Goal: Task Accomplishment & Management: Use online tool/utility

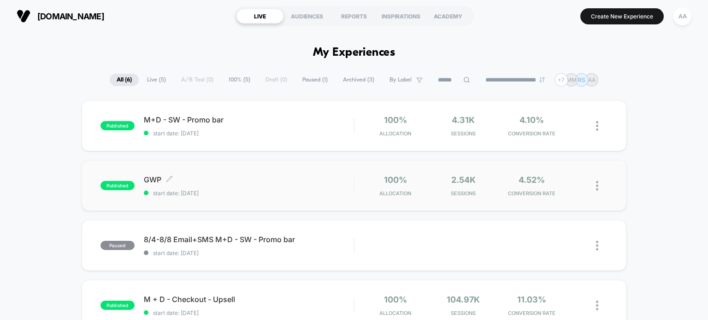
click at [118, 184] on span "published" at bounding box center [118, 185] width 34 height 9
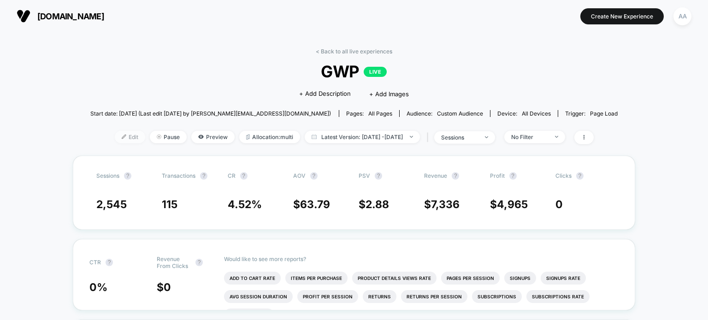
click at [119, 133] on span "Edit" at bounding box center [130, 137] width 30 height 12
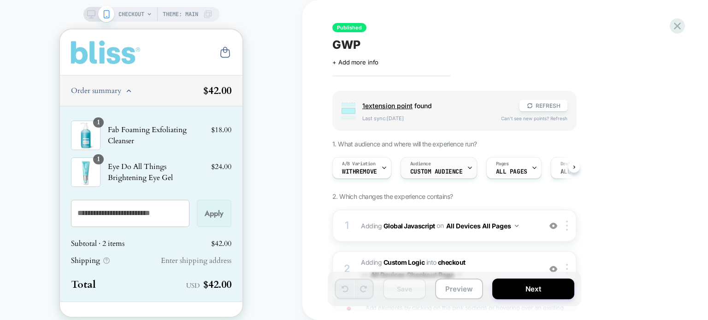
click at [429, 164] on div "Audience Custom Audience" at bounding box center [436, 168] width 71 height 21
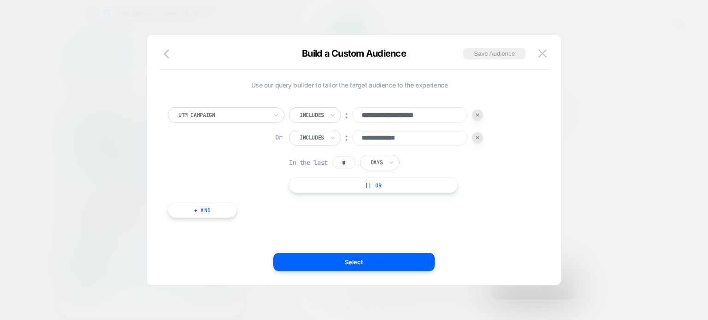
click at [397, 189] on button "|| Or" at bounding box center [373, 186] width 169 height 16
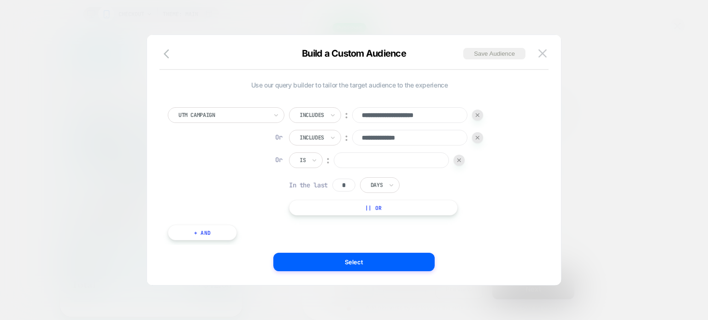
click at [308, 160] on div "Is" at bounding box center [306, 161] width 34 height 16
drag, startPoint x: 311, startPoint y: 158, endPoint x: 314, endPoint y: 167, distance: 10.1
click at [312, 158] on icon at bounding box center [314, 160] width 6 height 9
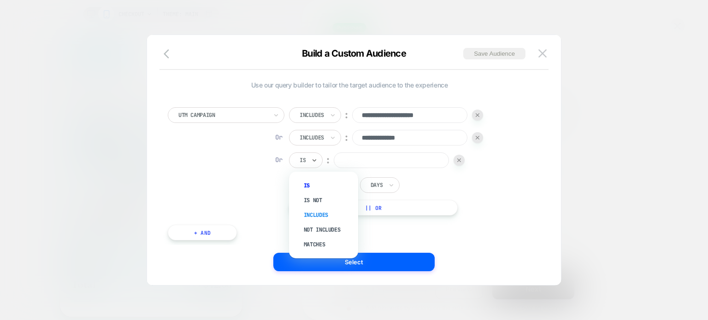
click at [315, 215] on div "Includes" at bounding box center [328, 215] width 60 height 15
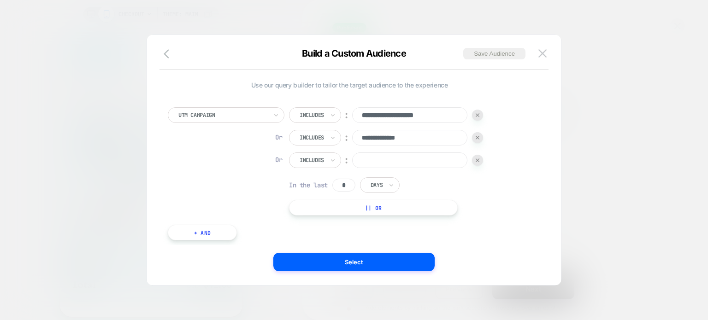
click at [377, 157] on input at bounding box center [409, 161] width 115 height 16
paste input "**********"
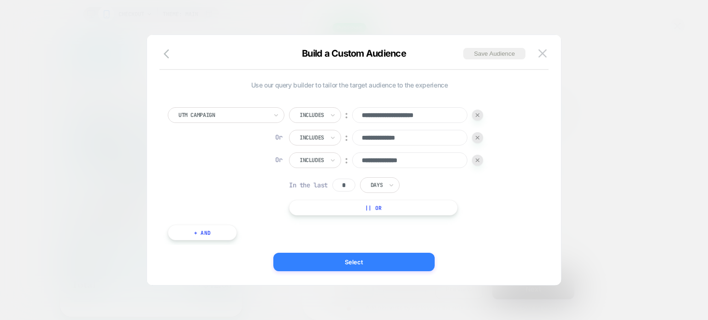
type input "**********"
click at [387, 260] on button "Select" at bounding box center [353, 262] width 161 height 18
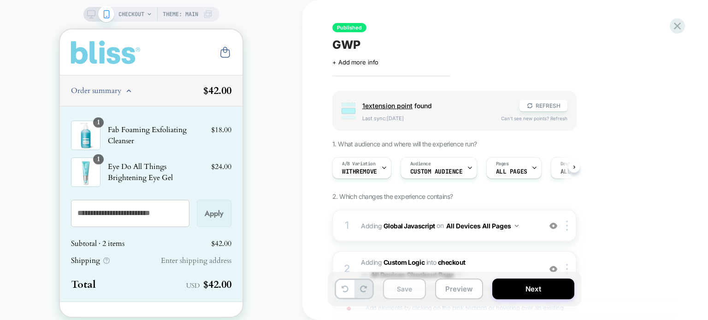
click at [415, 289] on button "Save" at bounding box center [404, 289] width 43 height 21
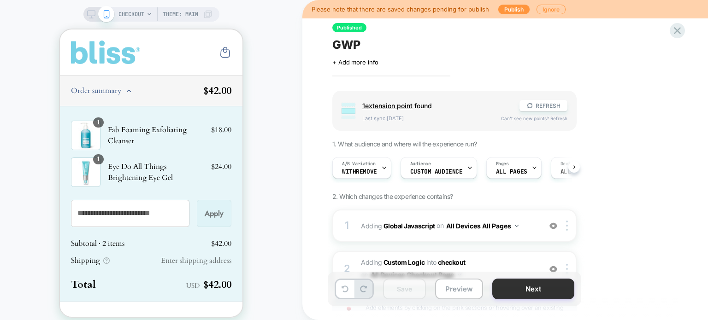
click at [516, 291] on button "Next" at bounding box center [533, 289] width 82 height 21
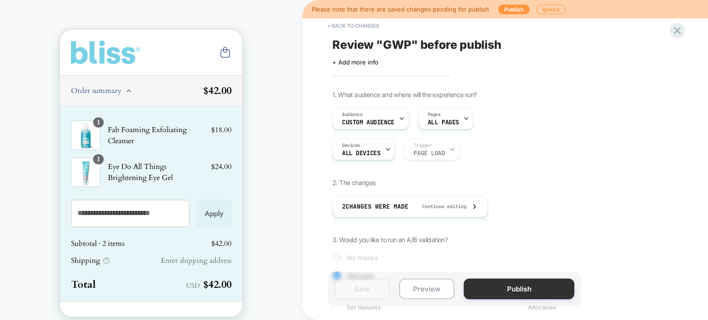
click at [509, 293] on button "Publish" at bounding box center [519, 289] width 111 height 21
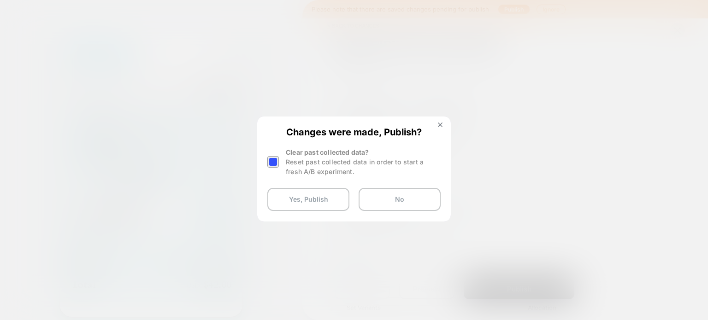
click at [275, 162] on div at bounding box center [273, 162] width 12 height 12
click at [317, 196] on button "Yes, Publish" at bounding box center [308, 199] width 82 height 23
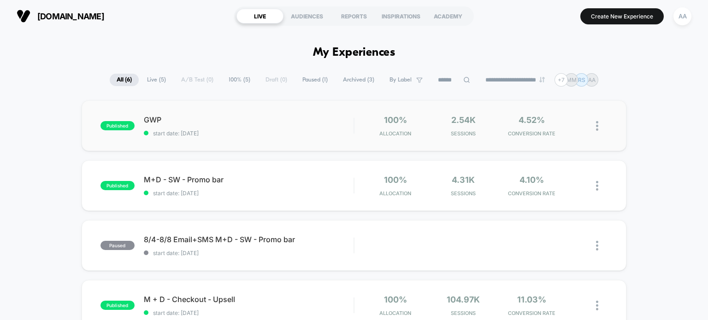
click at [94, 125] on div "published GWP start date: 7/9/2025 100% Allocation 2.54k Sessions 4.52% CONVERS…" at bounding box center [354, 126] width 545 height 51
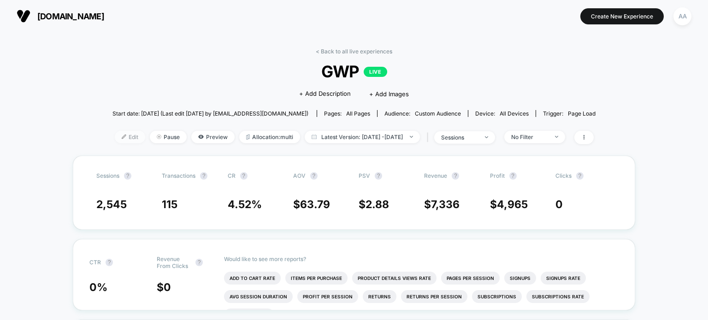
click at [118, 138] on span "Edit" at bounding box center [130, 137] width 30 height 12
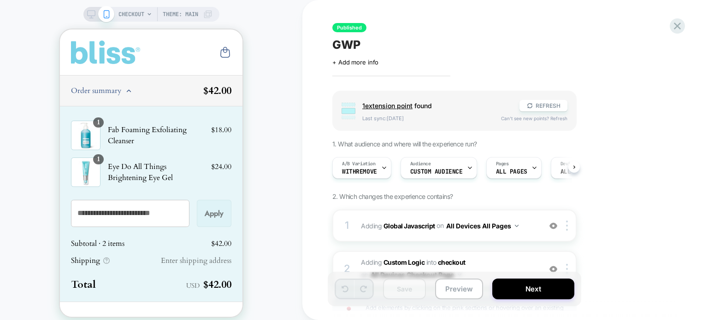
drag, startPoint x: 430, startPoint y: 180, endPoint x: 430, endPoint y: 186, distance: 6.0
click at [430, 186] on div "Group 1 extension point found REFRESH Last sync: 2d ago Can't see new points? R…" at bounding box center [500, 236] width 337 height 291
click at [431, 174] on div "Audience Custom Audience" at bounding box center [436, 168] width 71 height 21
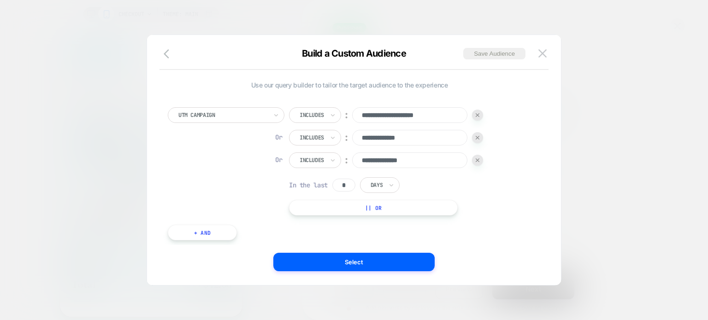
drag, startPoint x: 441, startPoint y: 158, endPoint x: 327, endPoint y: 166, distance: 114.1
click at [327, 166] on div "**********" at bounding box center [386, 161] width 194 height 16
paste input
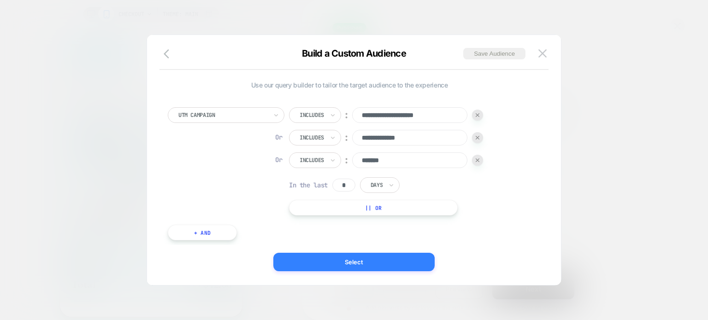
type input "*******"
click at [373, 261] on button "Select" at bounding box center [353, 262] width 161 height 18
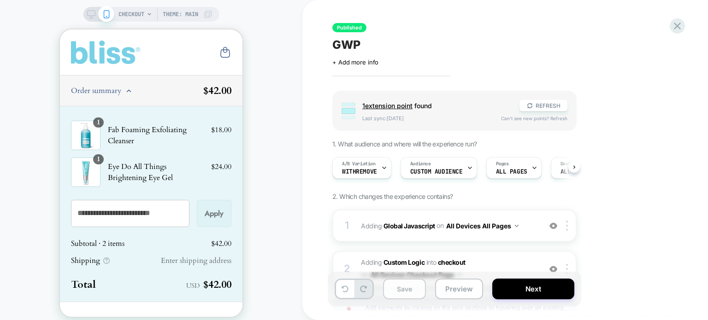
click at [398, 291] on button "Save" at bounding box center [404, 289] width 43 height 21
click at [403, 295] on button "Save" at bounding box center [404, 289] width 43 height 21
click at [546, 289] on button "Next" at bounding box center [533, 289] width 82 height 21
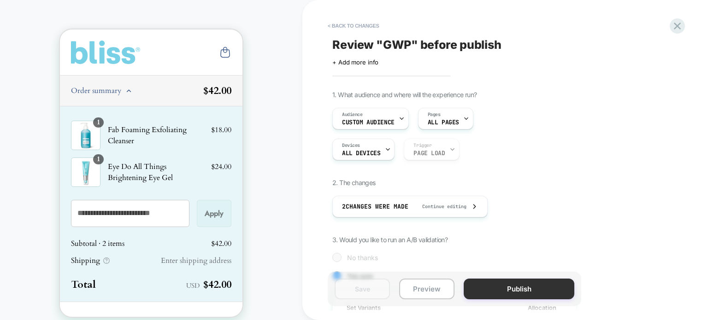
click at [518, 291] on button "Publish" at bounding box center [519, 289] width 111 height 21
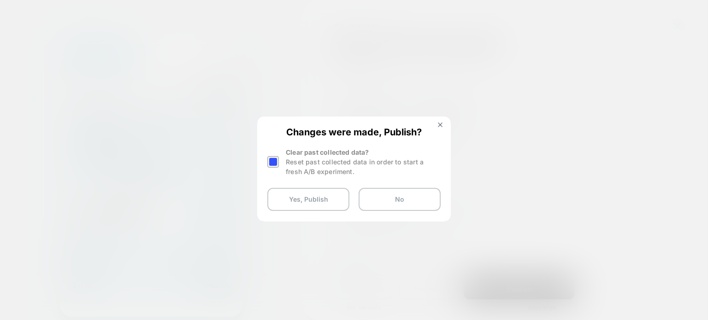
click at [278, 162] on div at bounding box center [274, 162] width 14 height 29
click at [274, 166] on div at bounding box center [273, 162] width 12 height 12
click at [319, 197] on button "Yes, Publish" at bounding box center [308, 199] width 82 height 23
